Goal: Transaction & Acquisition: Purchase product/service

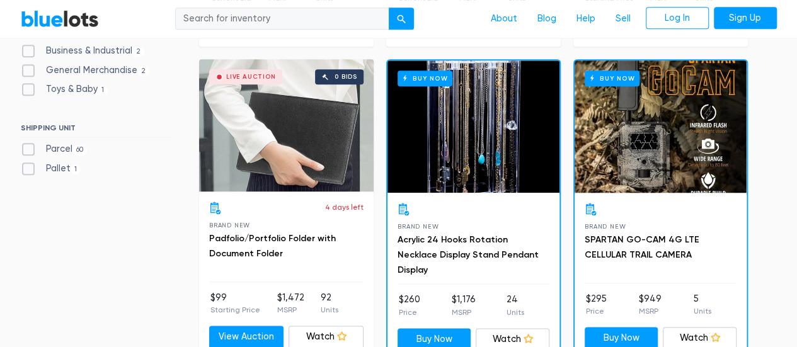
scroll to position [668, 0]
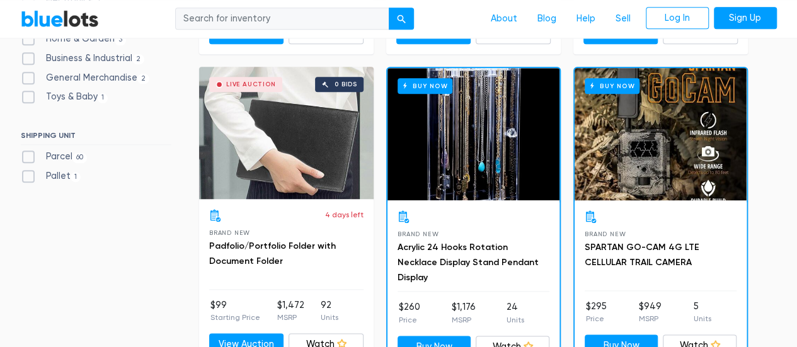
click at [25, 180] on label "Pallet 1" at bounding box center [51, 177] width 61 height 14
click at [25, 178] on input "Pallet 1" at bounding box center [25, 174] width 8 height 8
checkbox input "true"
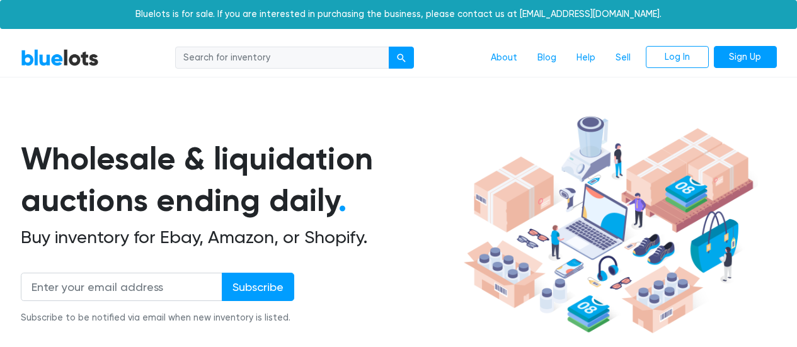
scroll to position [339, 0]
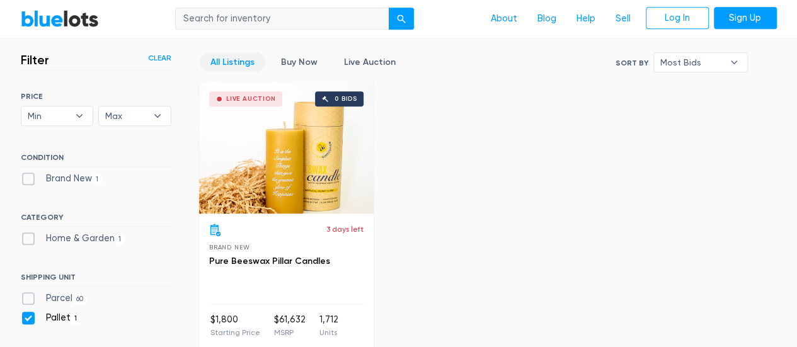
click at [31, 318] on label "Pallet 1" at bounding box center [51, 318] width 61 height 14
click at [29, 318] on input "Pallet 1" at bounding box center [25, 315] width 8 height 8
checkbox input "false"
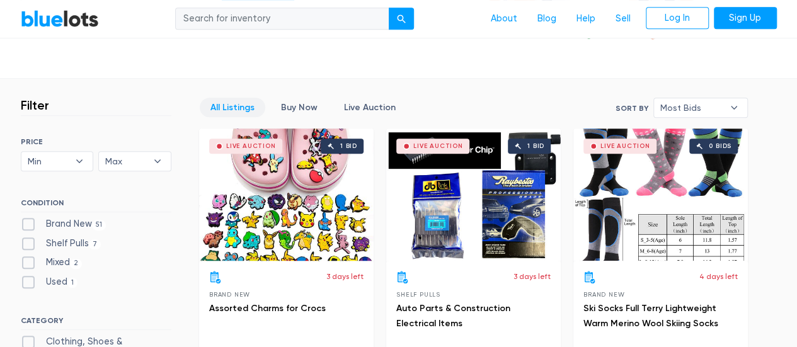
scroll to position [276, 0]
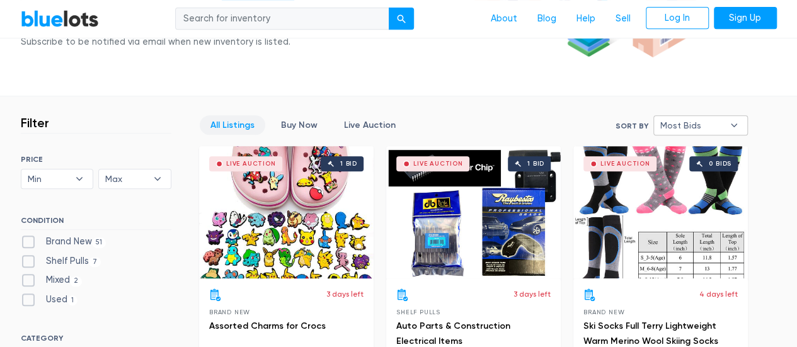
click at [671, 134] on span "Most Bids" at bounding box center [692, 125] width 63 height 19
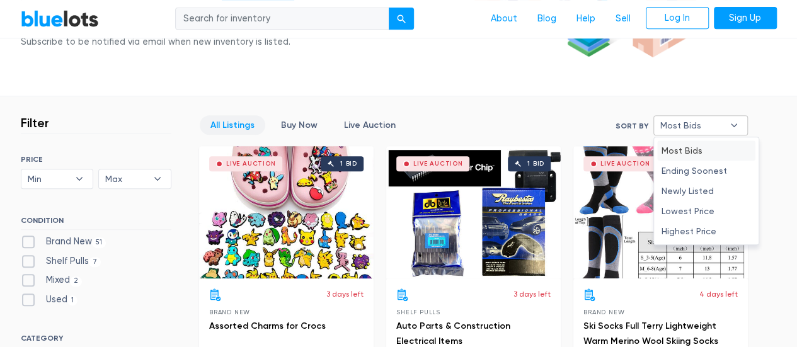
click at [669, 122] on span "Most Bids" at bounding box center [692, 125] width 63 height 19
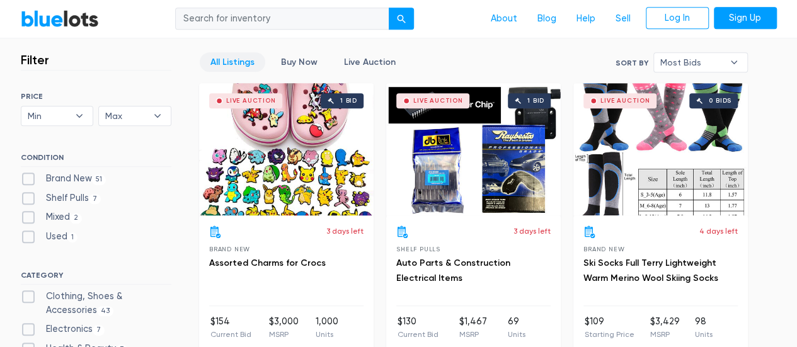
scroll to position [402, 0]
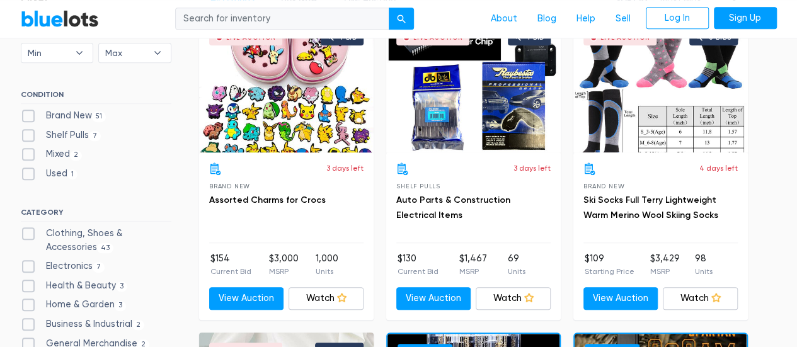
click at [284, 124] on div "Live Auction 1 bid" at bounding box center [286, 86] width 175 height 132
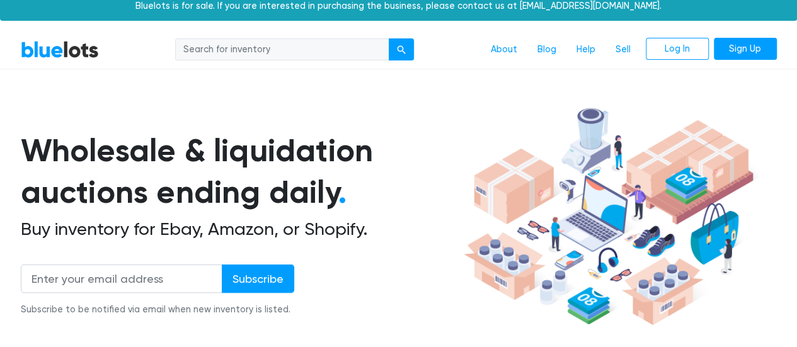
scroll to position [0, 0]
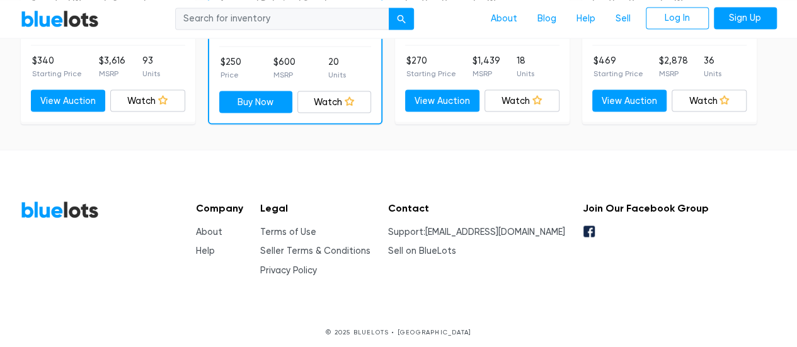
scroll to position [1109, 0]
